Goal: Navigation & Orientation: Go to known website

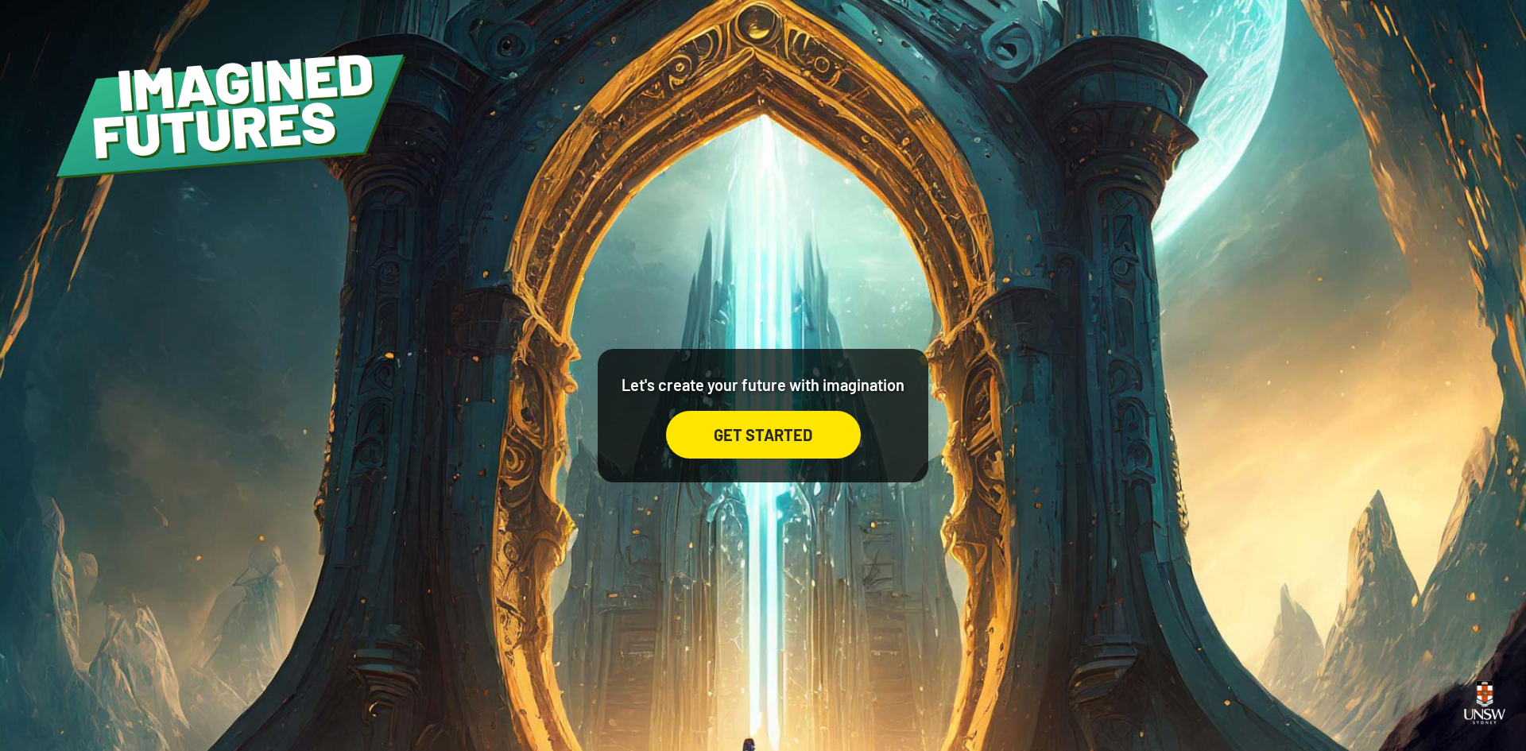
click at [730, 427] on div "GET STARTED" at bounding box center [763, 435] width 195 height 48
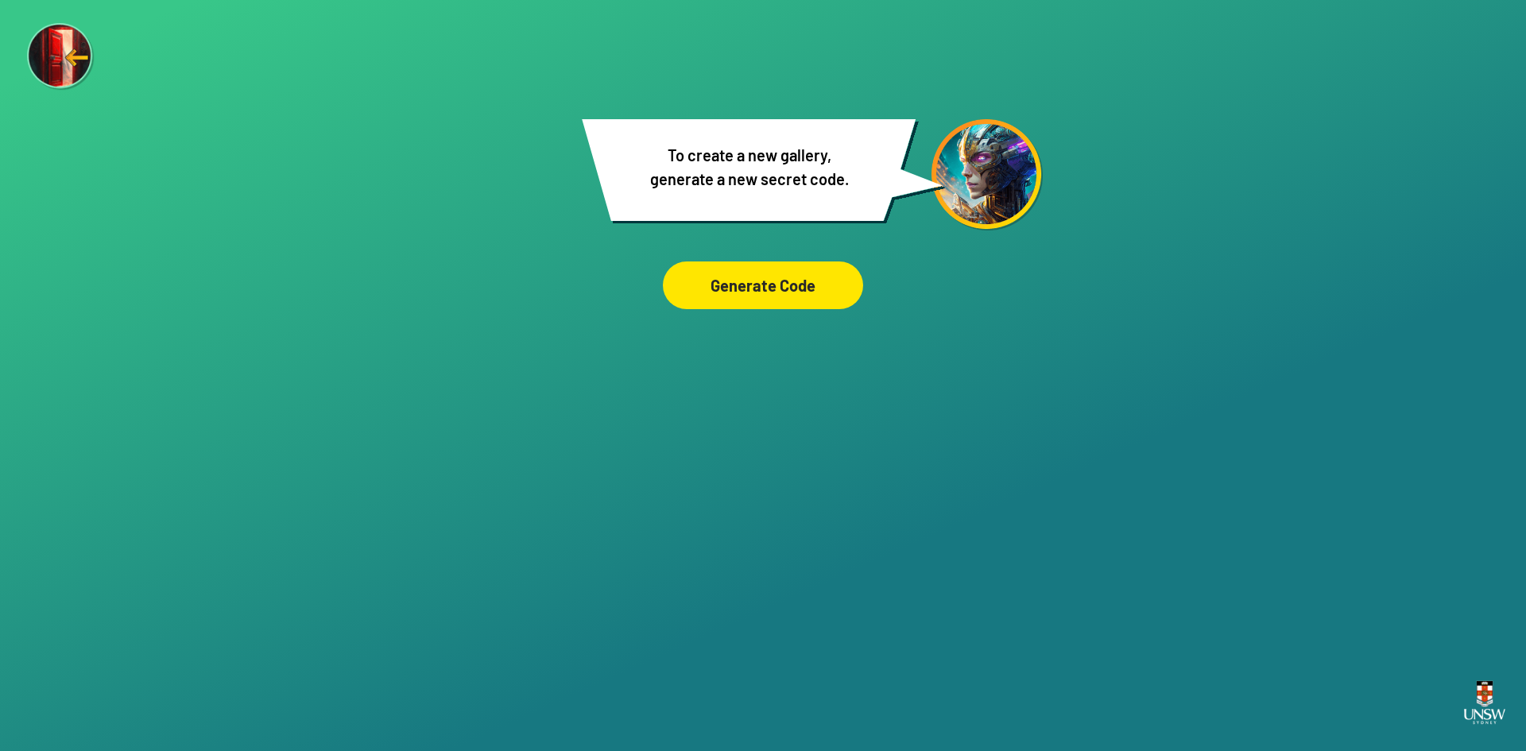
click at [841, 313] on div "Are you sure? You are about to remove this image from the ‘Our Imagined Futures…" at bounding box center [763, 375] width 1526 height 751
click at [1123, 613] on div "Are you sure? You are about to remove this image from the ‘Our Imagined Futures…" at bounding box center [763, 375] width 1526 height 751
